Goal: Check status: Check status

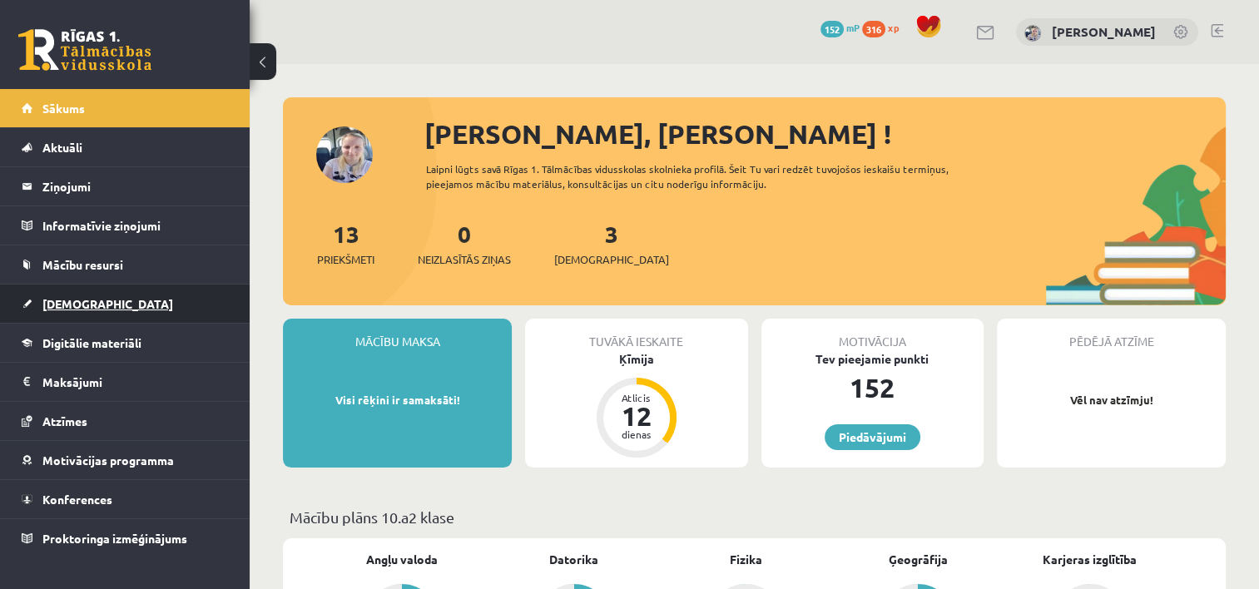
click at [102, 302] on link "[DEMOGRAPHIC_DATA]" at bounding box center [125, 304] width 207 height 38
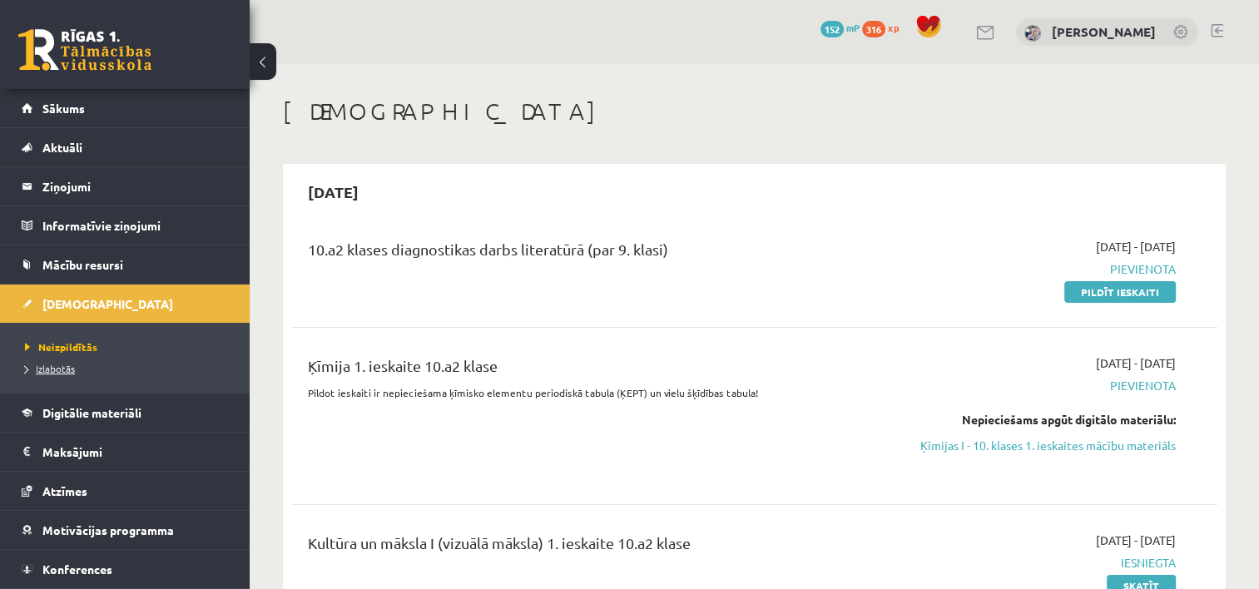
click at [79, 365] on link "Izlabotās" at bounding box center [129, 368] width 208 height 15
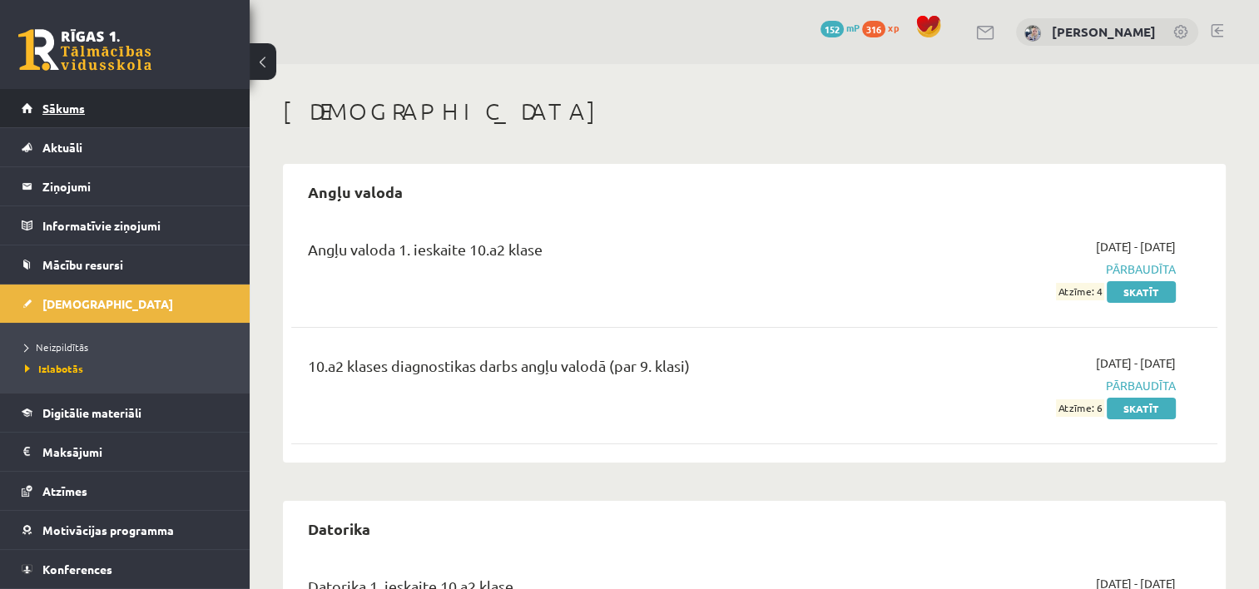
click at [196, 120] on link "Sākums" at bounding box center [125, 108] width 207 height 38
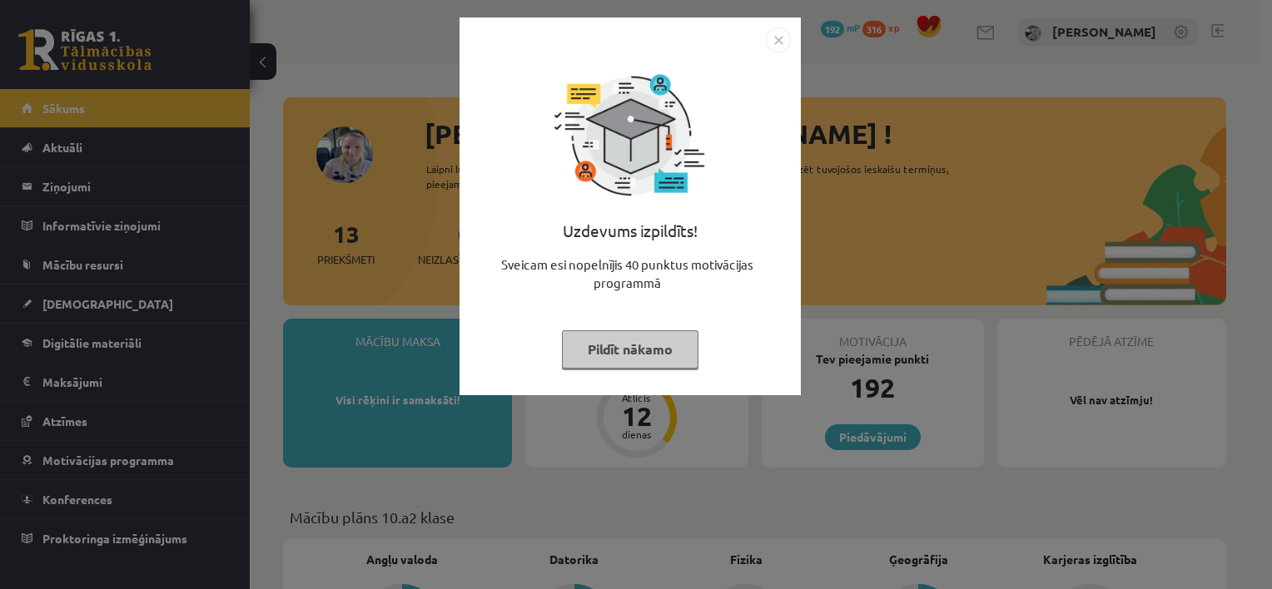
click at [639, 357] on button "Pildīt nākamo" at bounding box center [630, 349] width 136 height 38
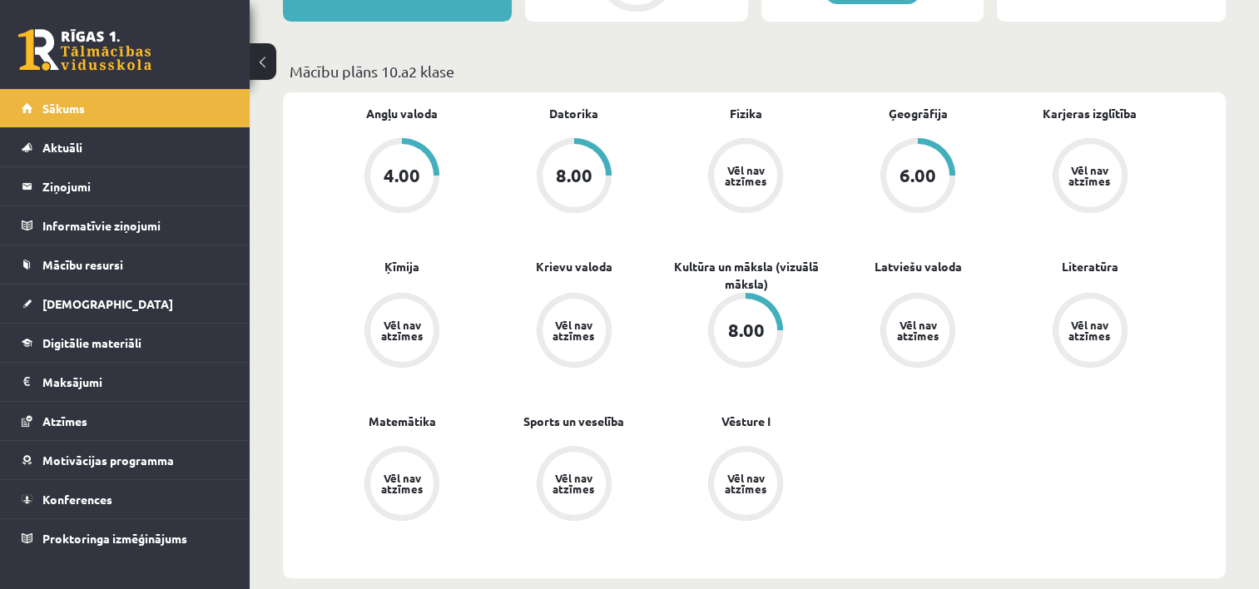
scroll to position [466, 0]
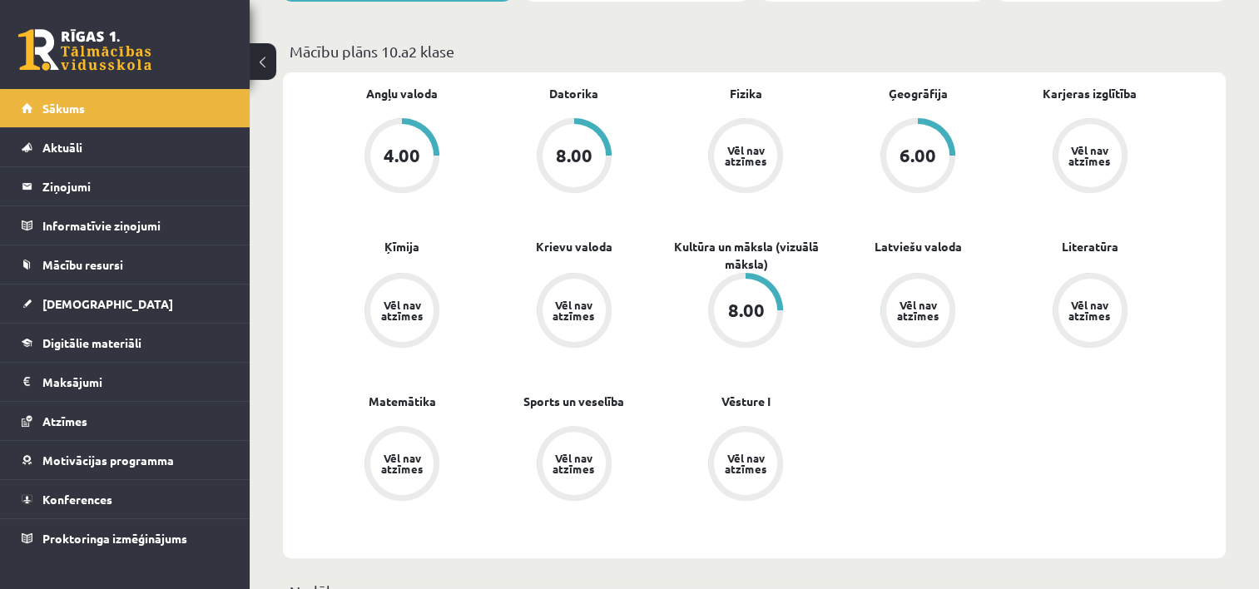
click at [754, 315] on div "8.00" at bounding box center [745, 310] width 37 height 18
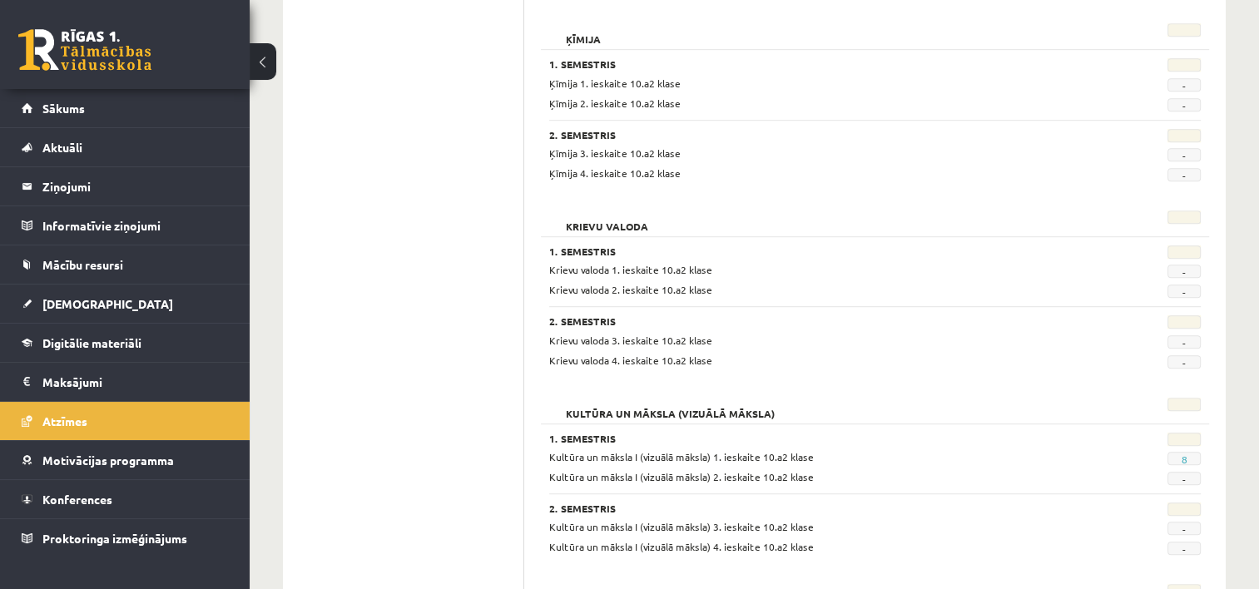
scroll to position [1032, 0]
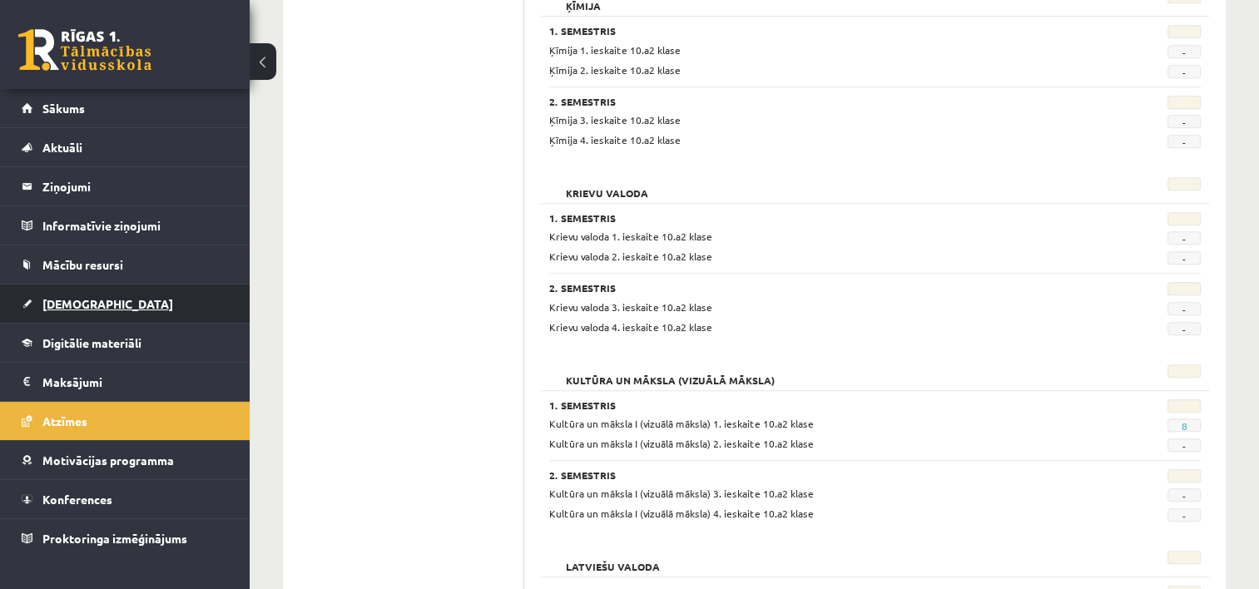
click at [123, 317] on link "[DEMOGRAPHIC_DATA]" at bounding box center [125, 304] width 207 height 38
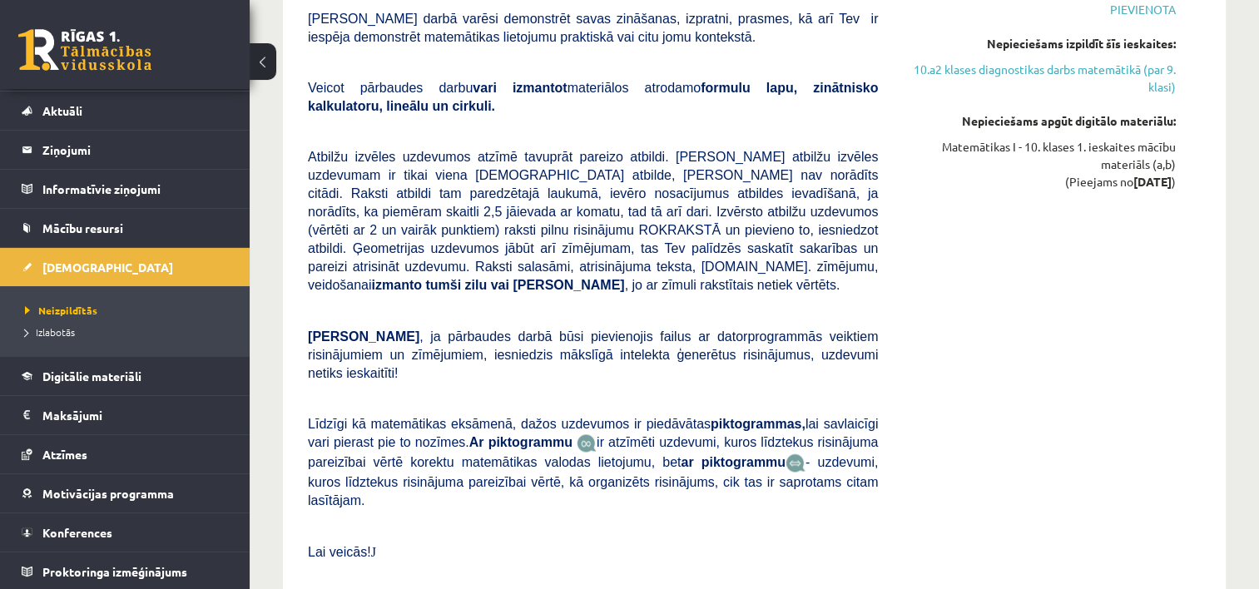
scroll to position [2097, 0]
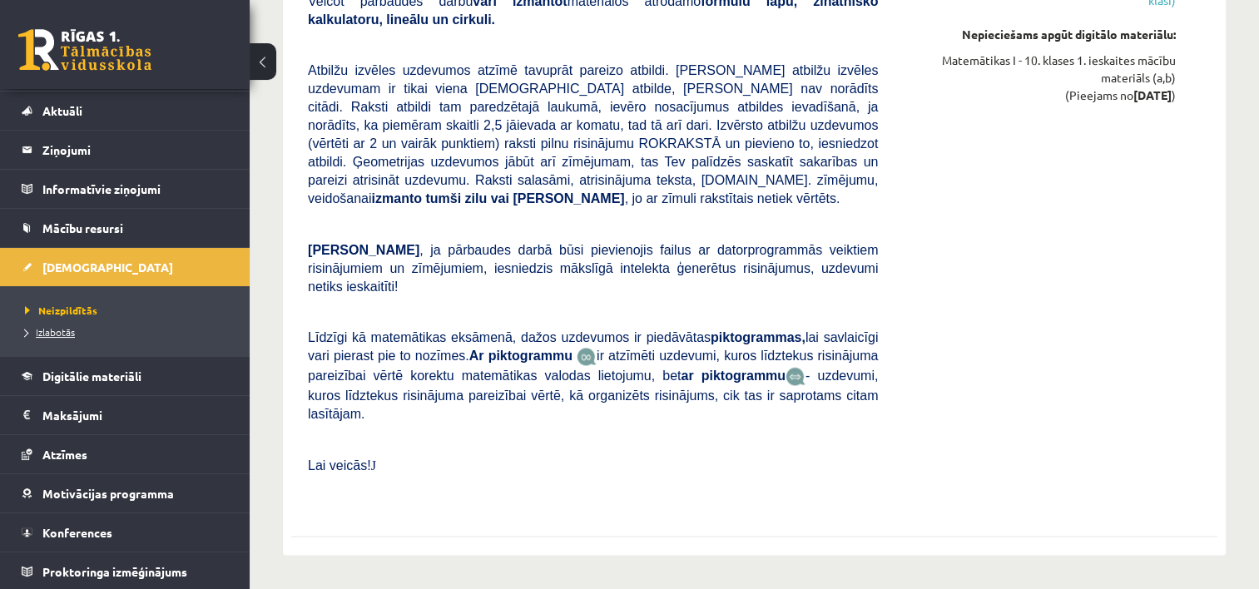
click at [67, 334] on span "Izlabotās" at bounding box center [50, 331] width 50 height 13
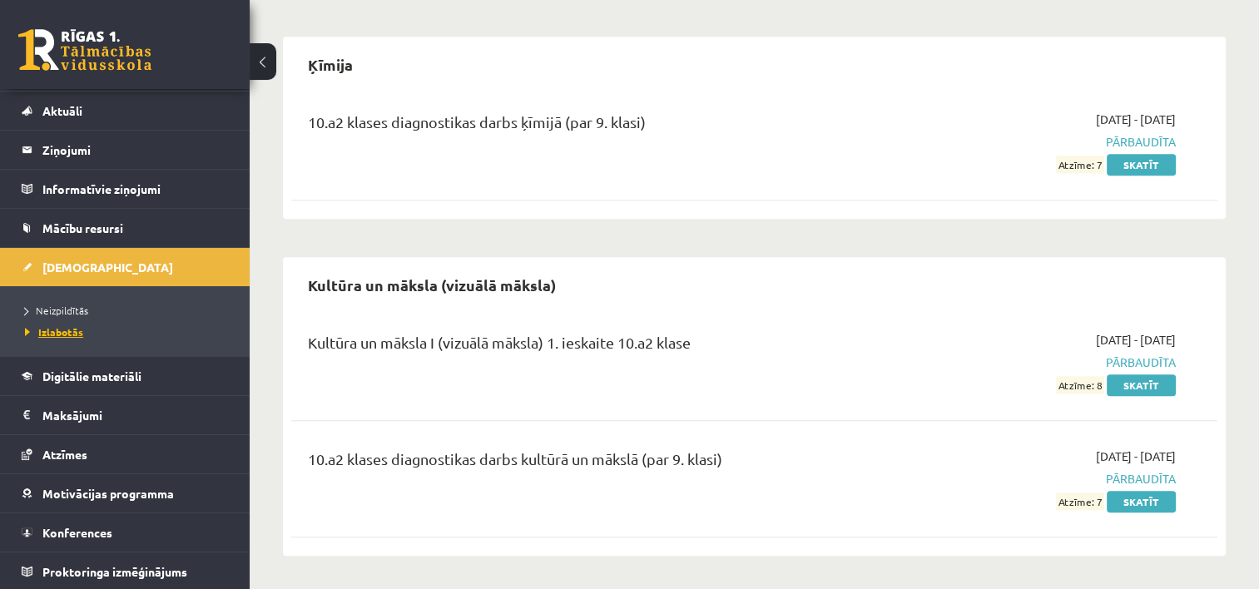
scroll to position [1395, 0]
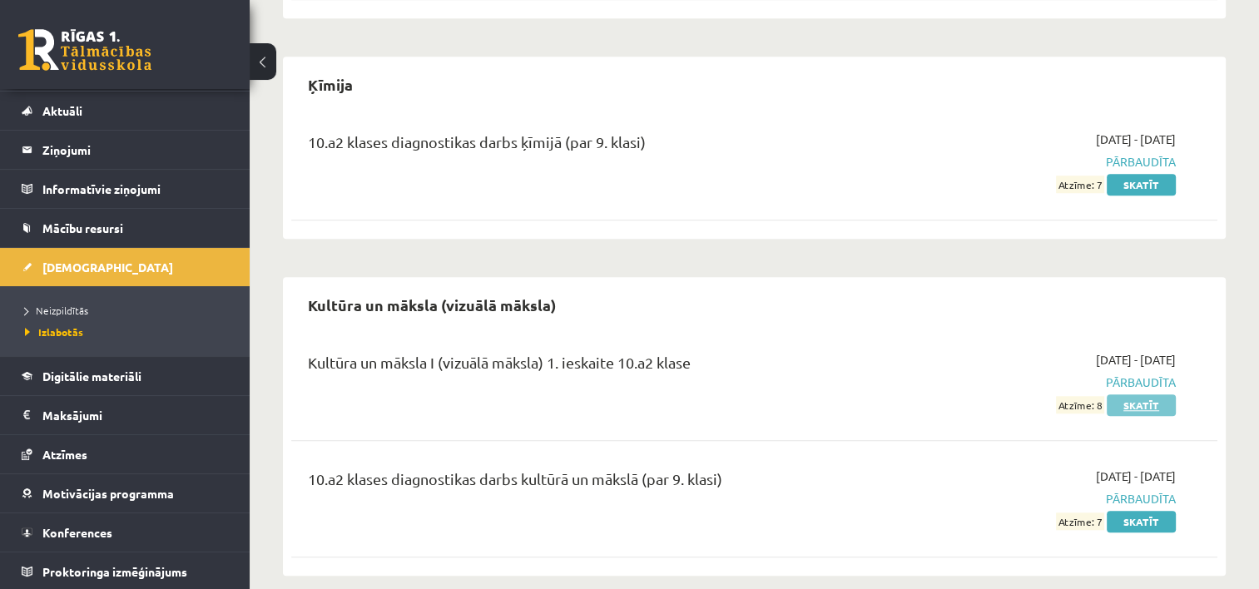
click at [1121, 394] on link "Skatīt" at bounding box center [1141, 405] width 69 height 22
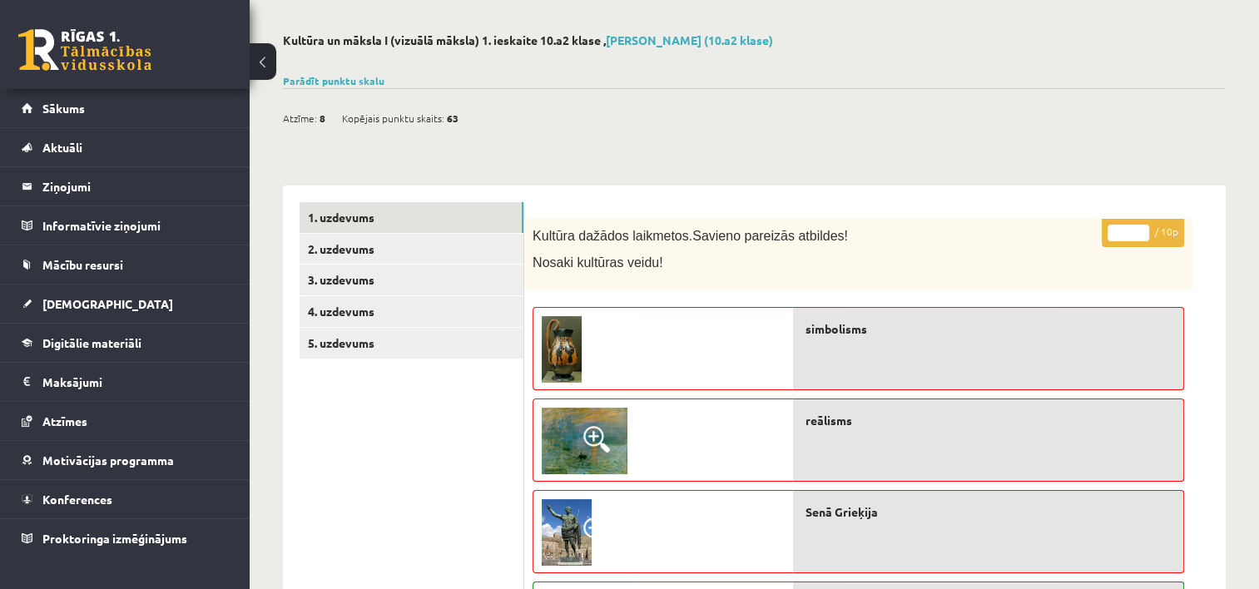
scroll to position [37, 0]
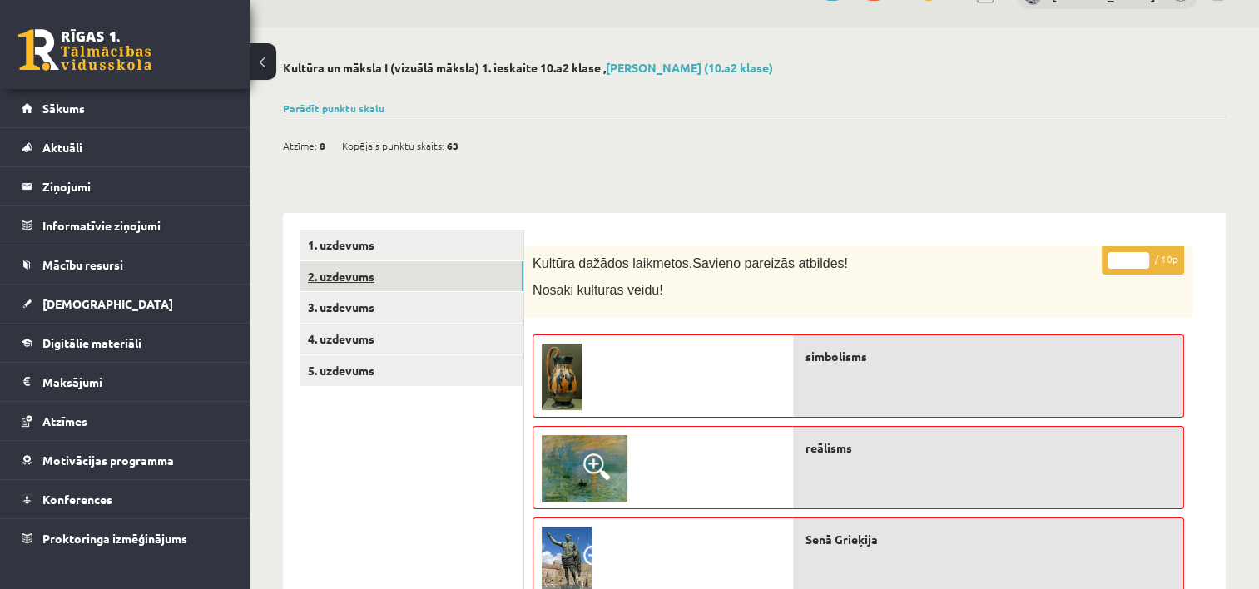
click at [384, 280] on link "2. uzdevums" at bounding box center [412, 276] width 224 height 31
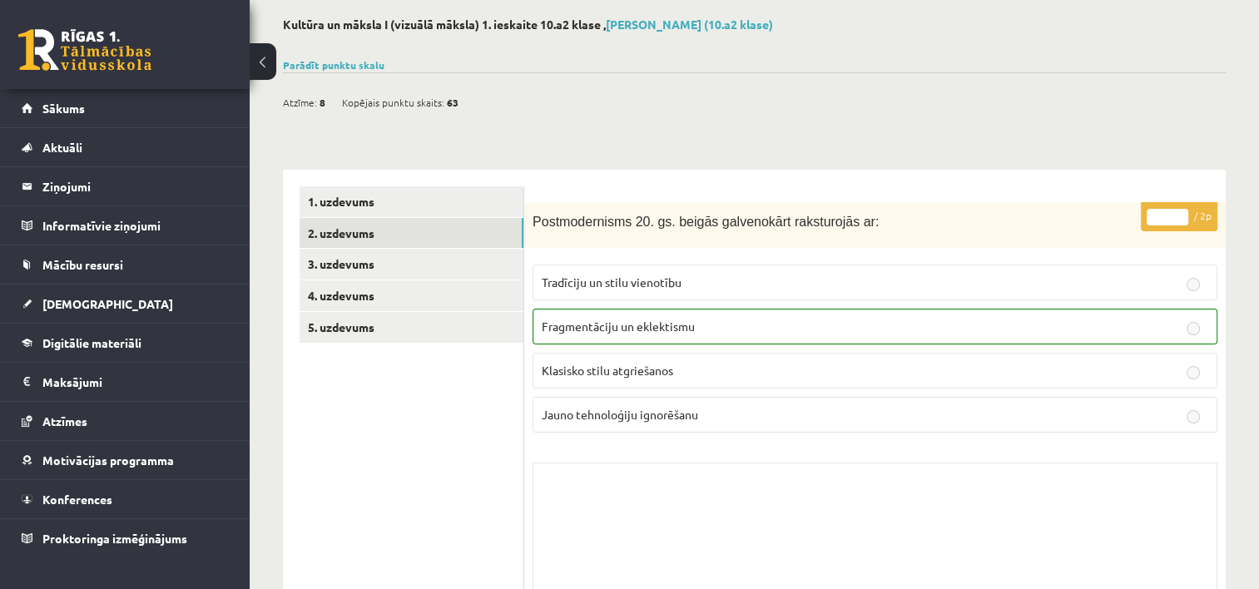
scroll to position [0, 0]
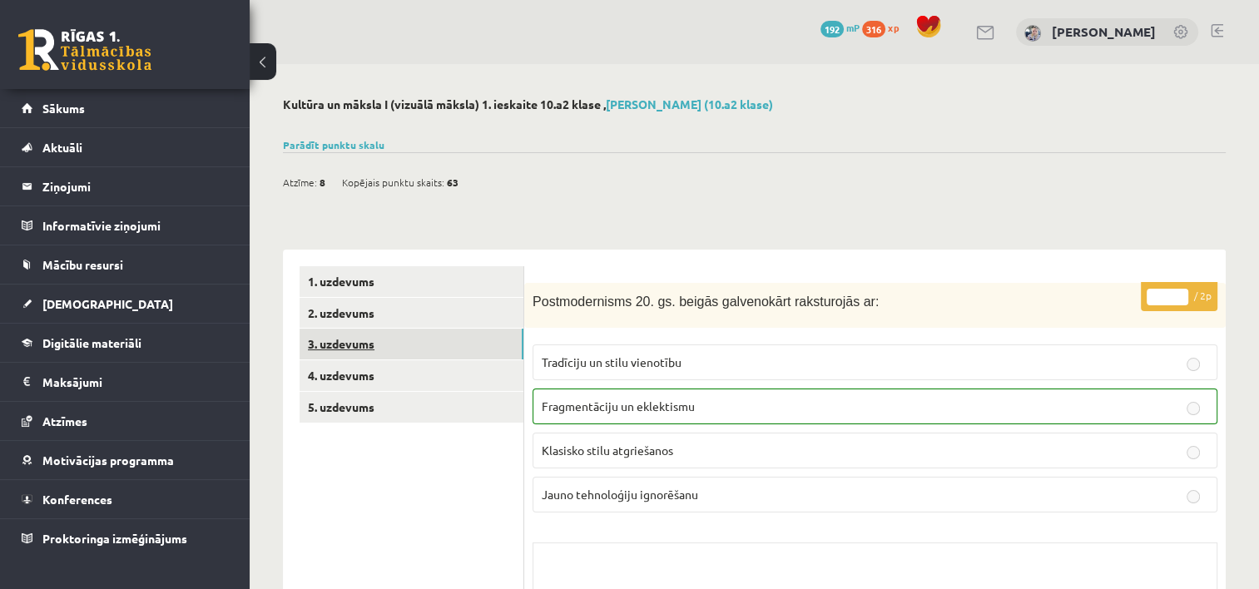
click at [387, 352] on link "3. uzdevums" at bounding box center [412, 344] width 224 height 31
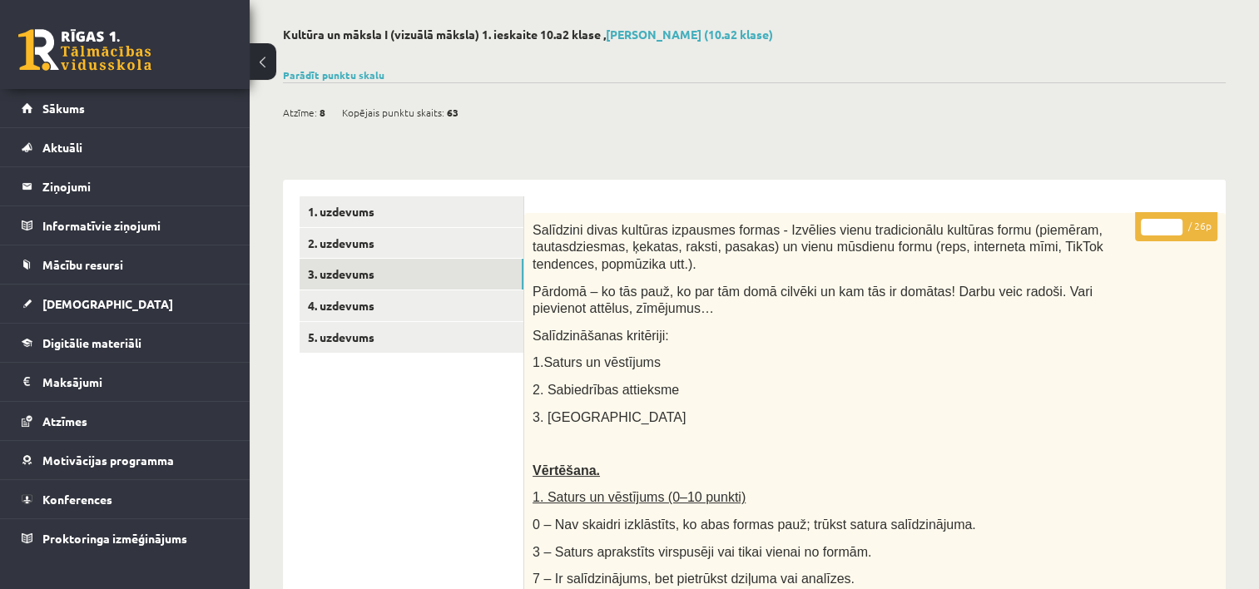
scroll to position [33, 0]
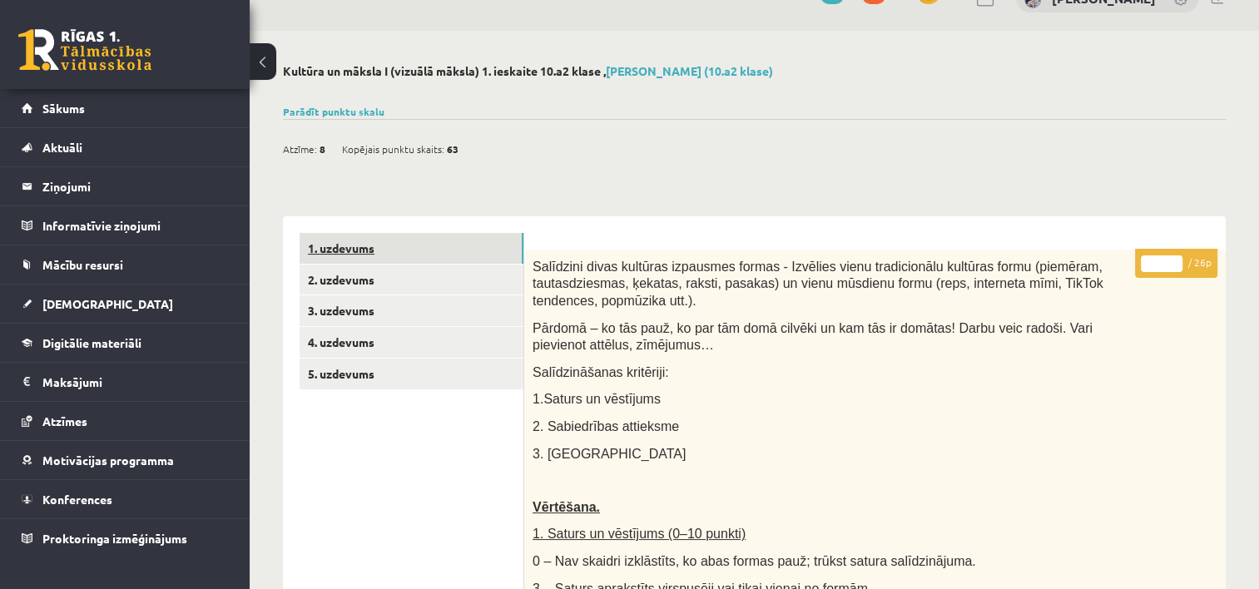
click at [463, 260] on link "1. uzdevums" at bounding box center [412, 248] width 224 height 31
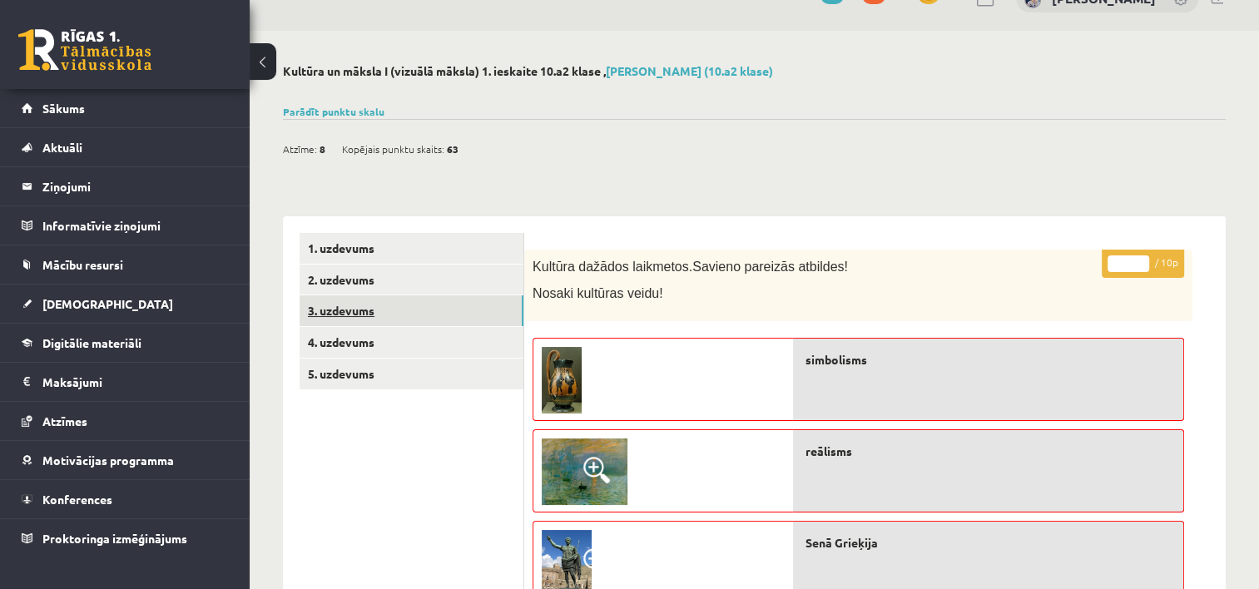
click at [398, 300] on link "3. uzdevums" at bounding box center [412, 310] width 224 height 31
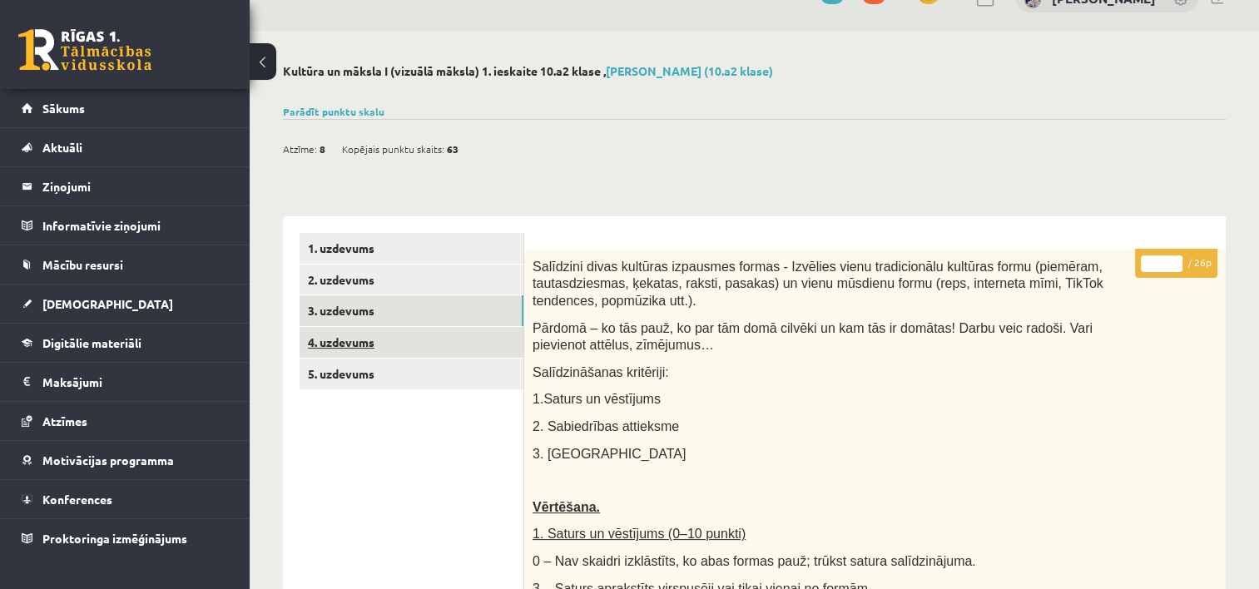
scroll to position [0, 0]
click at [366, 346] on link "4. uzdevums" at bounding box center [412, 342] width 224 height 31
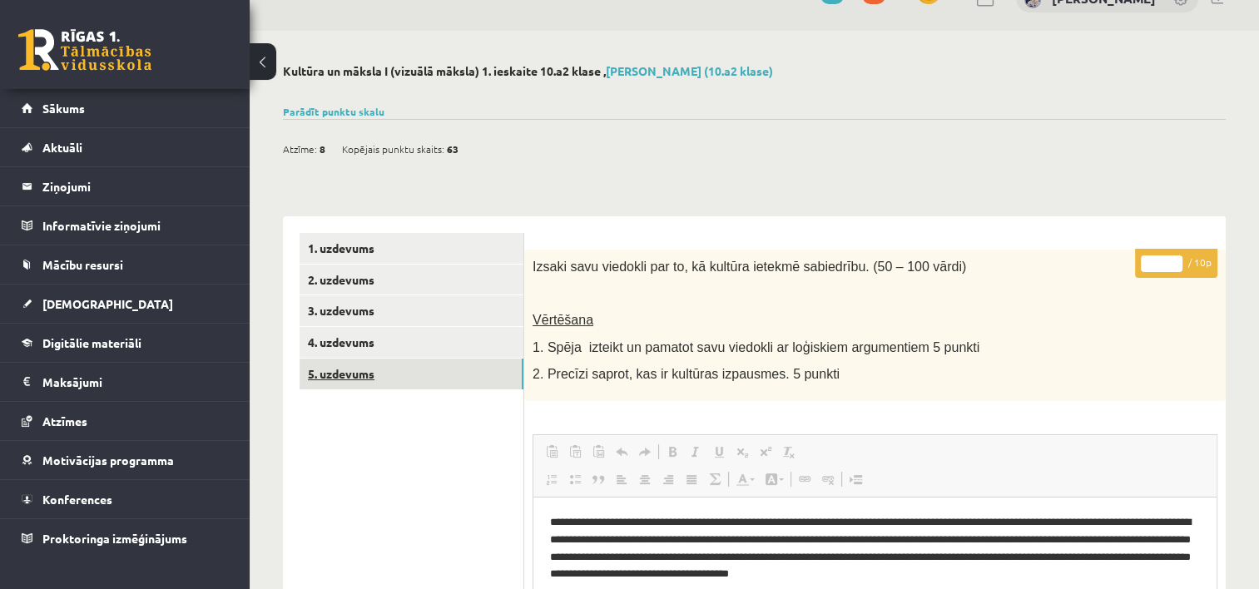
click at [376, 369] on link "5. uzdevums" at bounding box center [412, 374] width 224 height 31
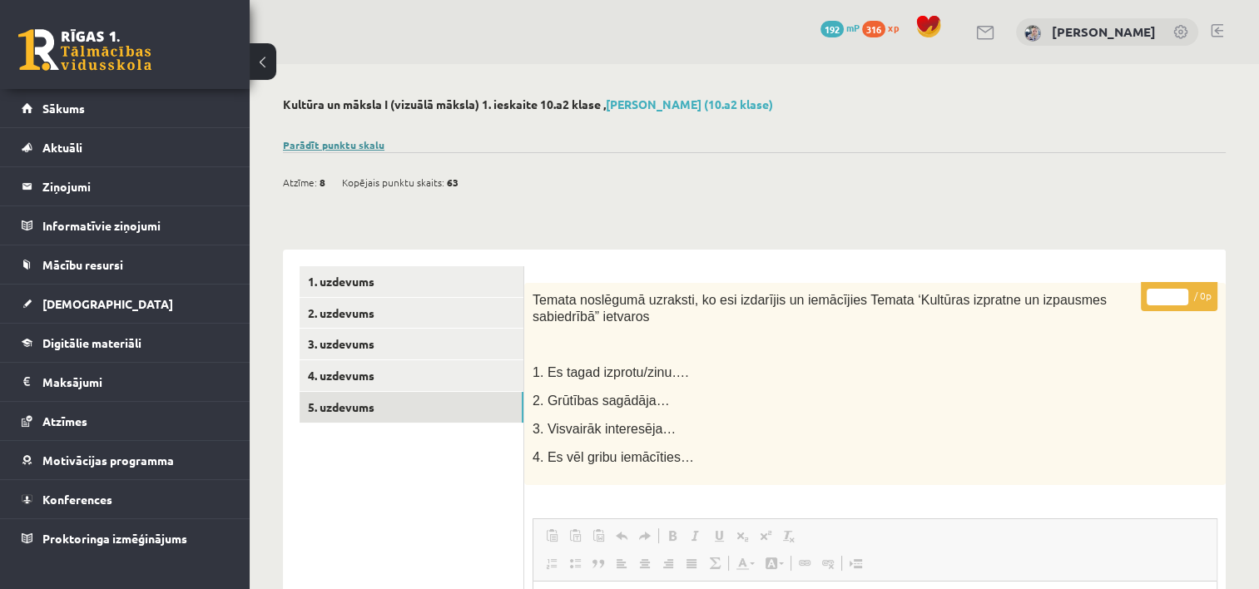
click at [359, 143] on link "Parādīt punktu skalu" at bounding box center [334, 144] width 102 height 13
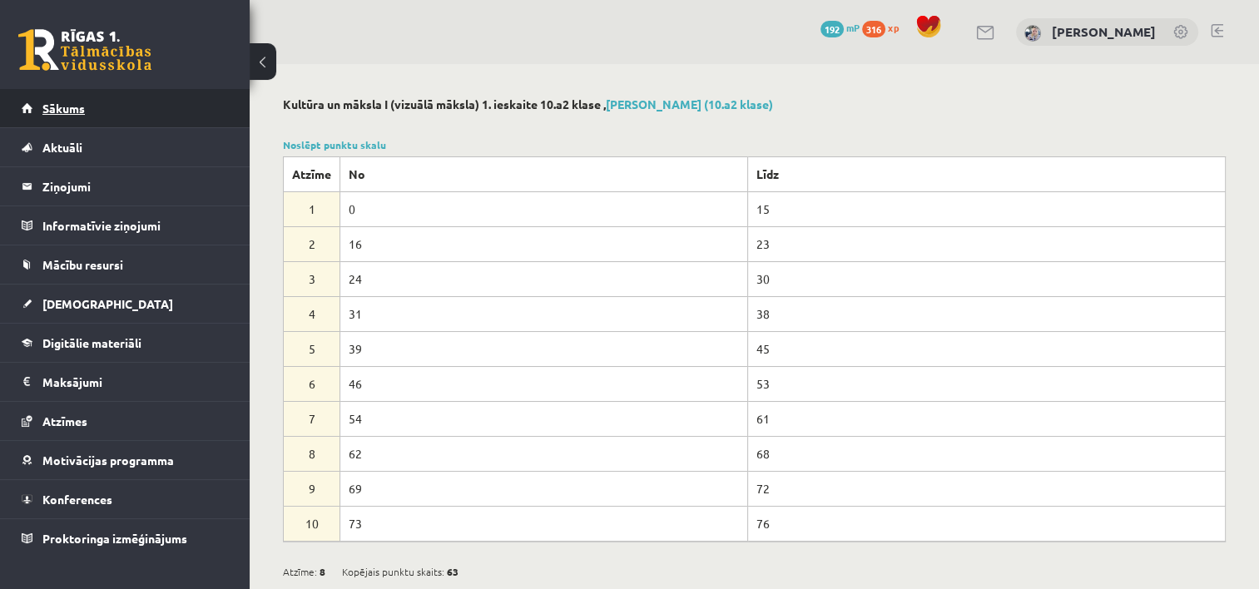
click at [57, 107] on span "Sākums" at bounding box center [63, 108] width 42 height 15
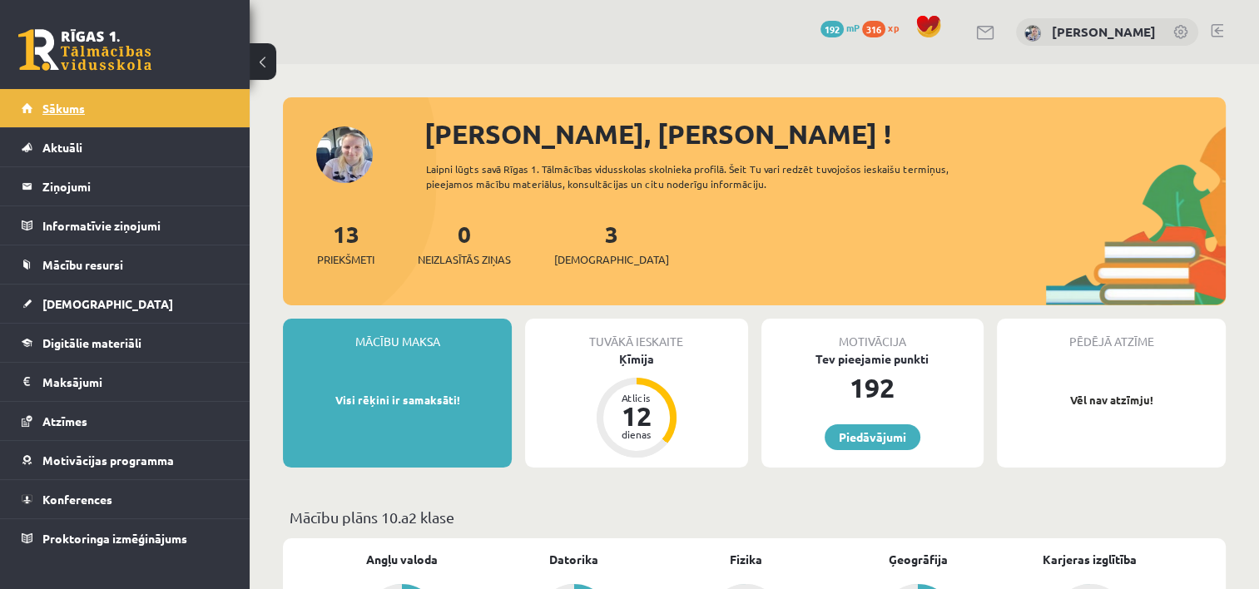
click at [57, 109] on span "Sākums" at bounding box center [63, 108] width 42 height 15
